Goal: Communication & Community: Answer question/provide support

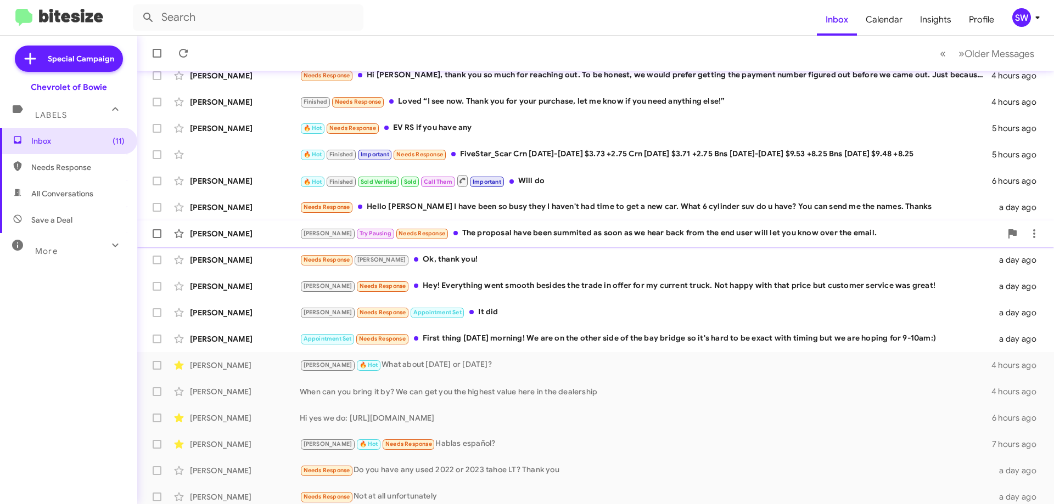
scroll to position [110, 0]
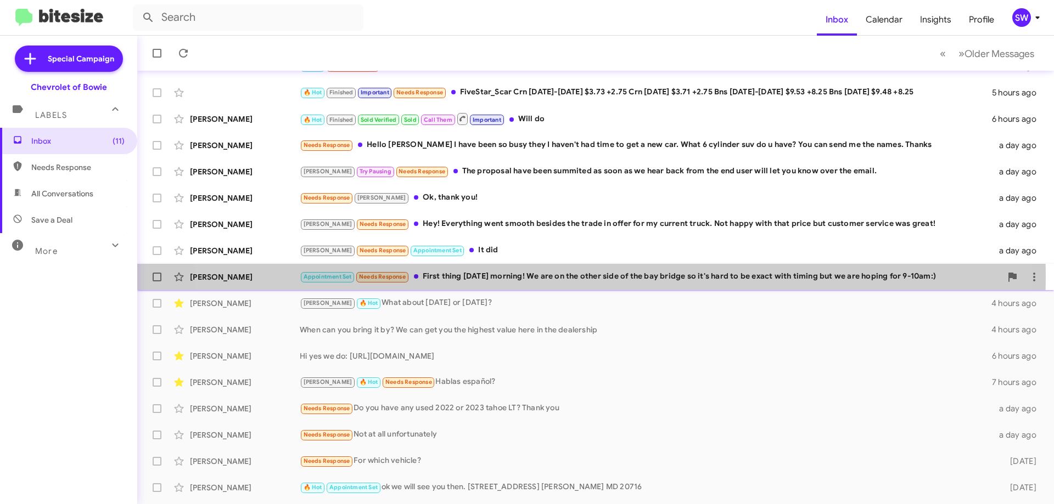
click at [550, 277] on div "Appointment Set Needs Response First thing [DATE] morning! We are on the other …" at bounding box center [650, 277] width 701 height 13
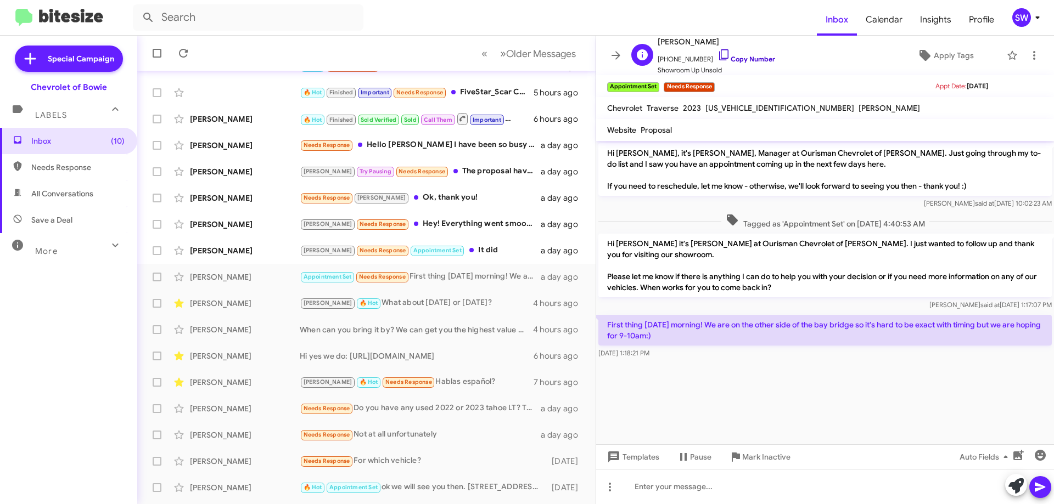
click at [717, 57] on icon at bounding box center [723, 54] width 13 height 13
click at [1005, 58] on icon at bounding box center [1011, 55] width 13 height 13
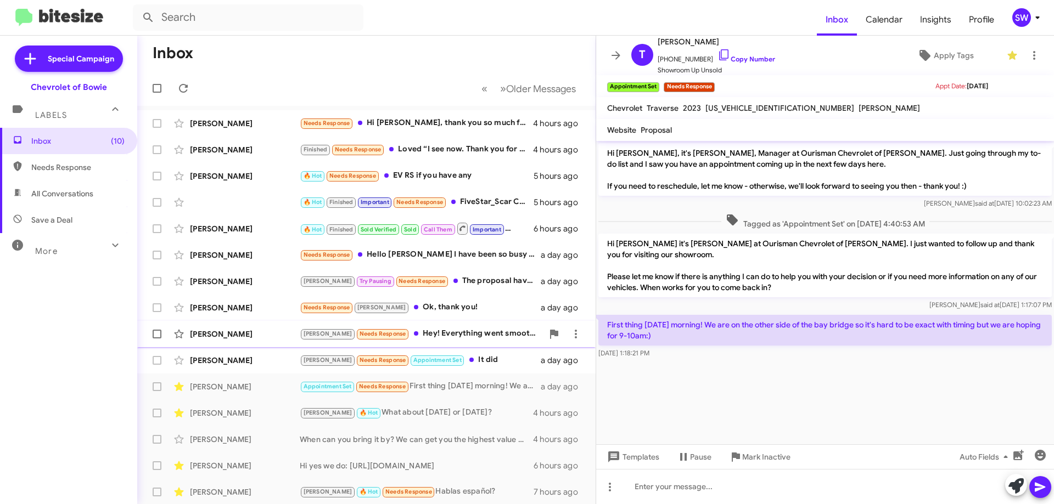
click at [431, 333] on div "[PERSON_NAME] Needs Response Hey! Everything went smooth besides the trade in o…" at bounding box center [421, 334] width 243 height 13
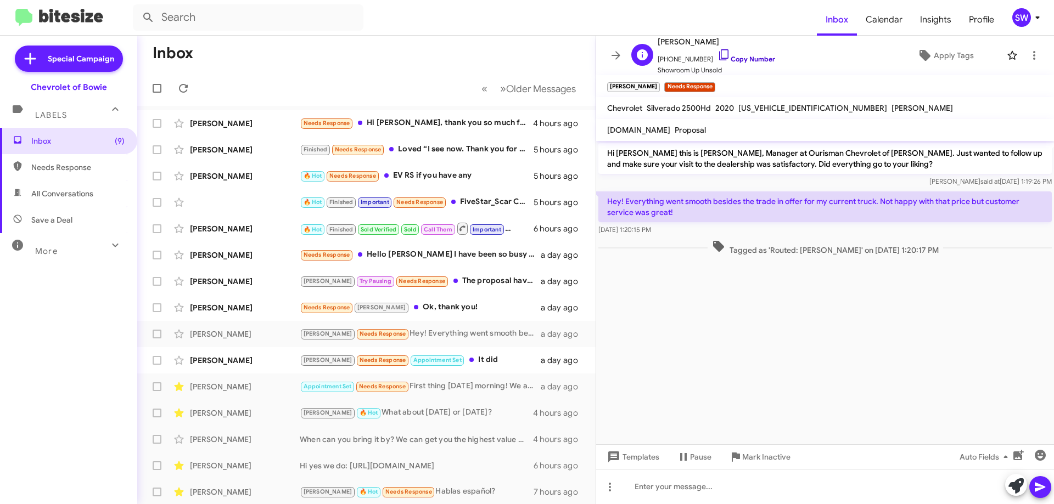
drag, startPoint x: 715, startPoint y: 50, endPoint x: 730, endPoint y: 63, distance: 19.9
click at [717, 51] on icon at bounding box center [723, 54] width 13 height 13
drag, startPoint x: 748, startPoint y: 450, endPoint x: 770, endPoint y: 431, distance: 29.2
click at [748, 450] on span "Mark Inactive" at bounding box center [766, 457] width 48 height 20
